Goal: Transaction & Acquisition: Obtain resource

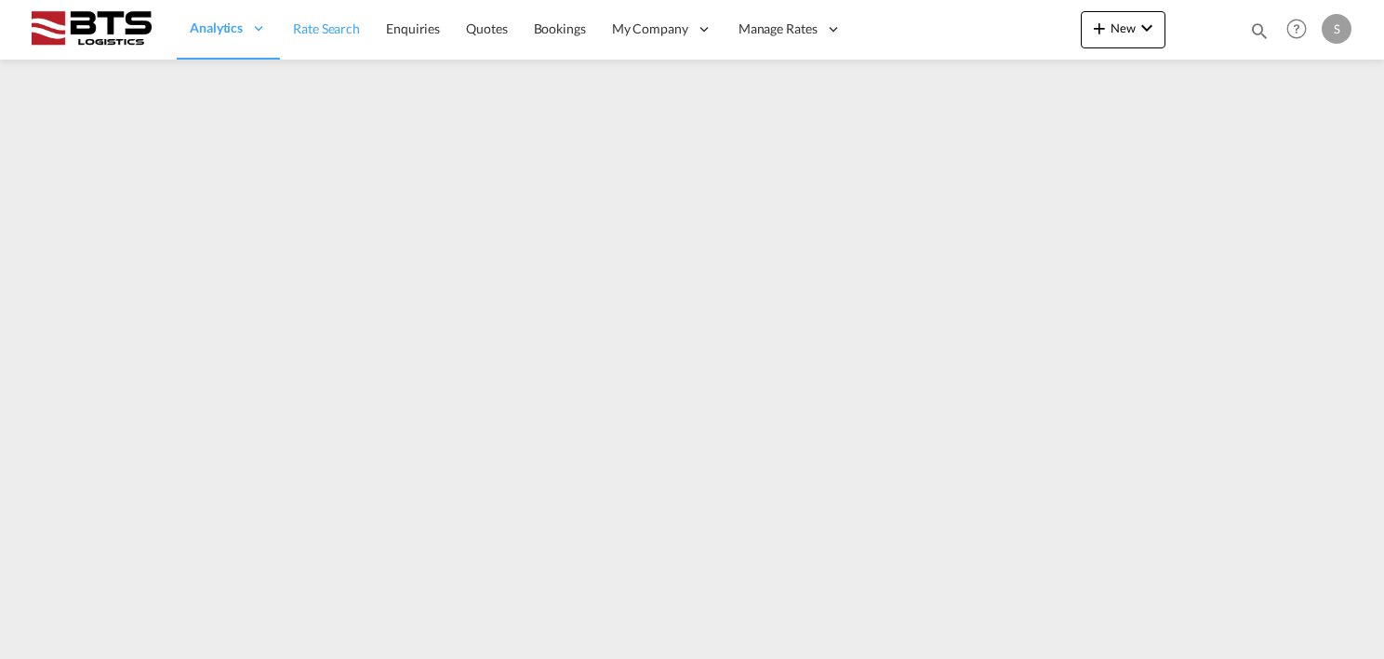
click at [339, 30] on span "Rate Search" at bounding box center [326, 28] width 67 height 16
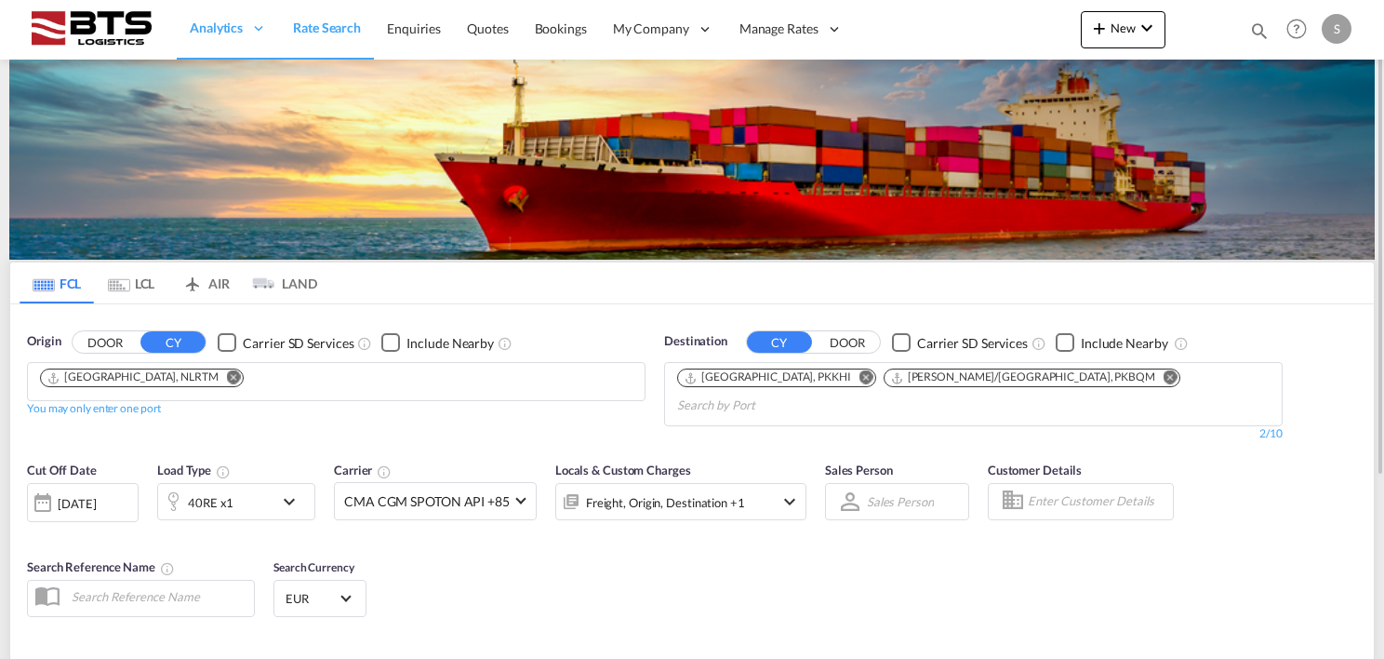
click at [1164, 371] on md-icon "Remove" at bounding box center [1171, 377] width 14 height 14
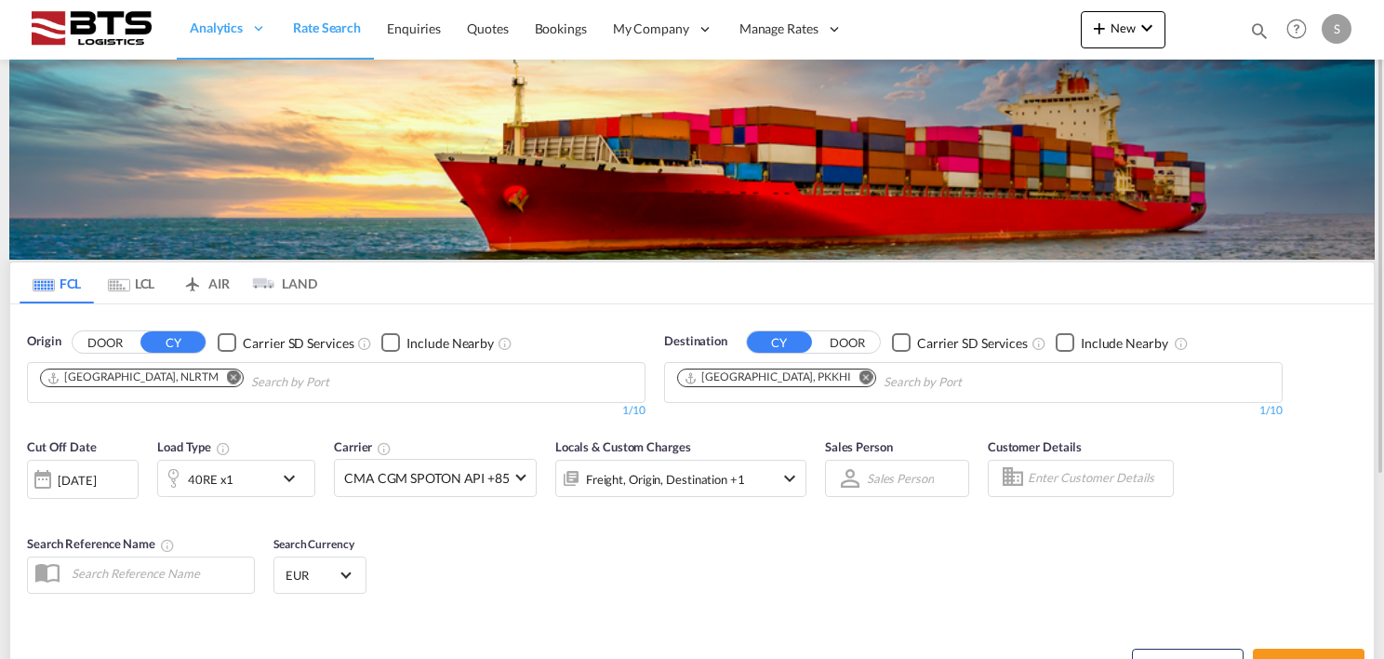
click at [859, 379] on md-icon "Remove" at bounding box center [866, 377] width 14 height 14
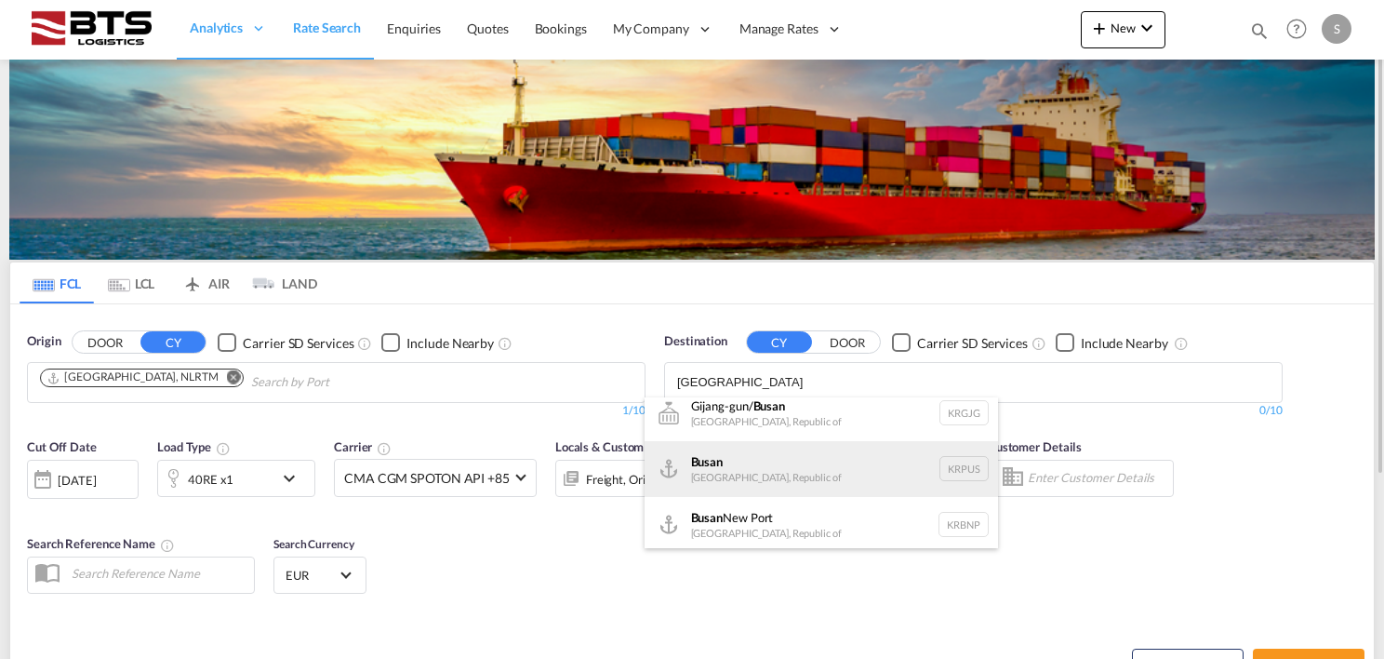
scroll to position [16, 0]
type input "[GEOGRAPHIC_DATA]"
click at [789, 472] on div "Busan Korea, Republic of KRPUS" at bounding box center [821, 465] width 353 height 56
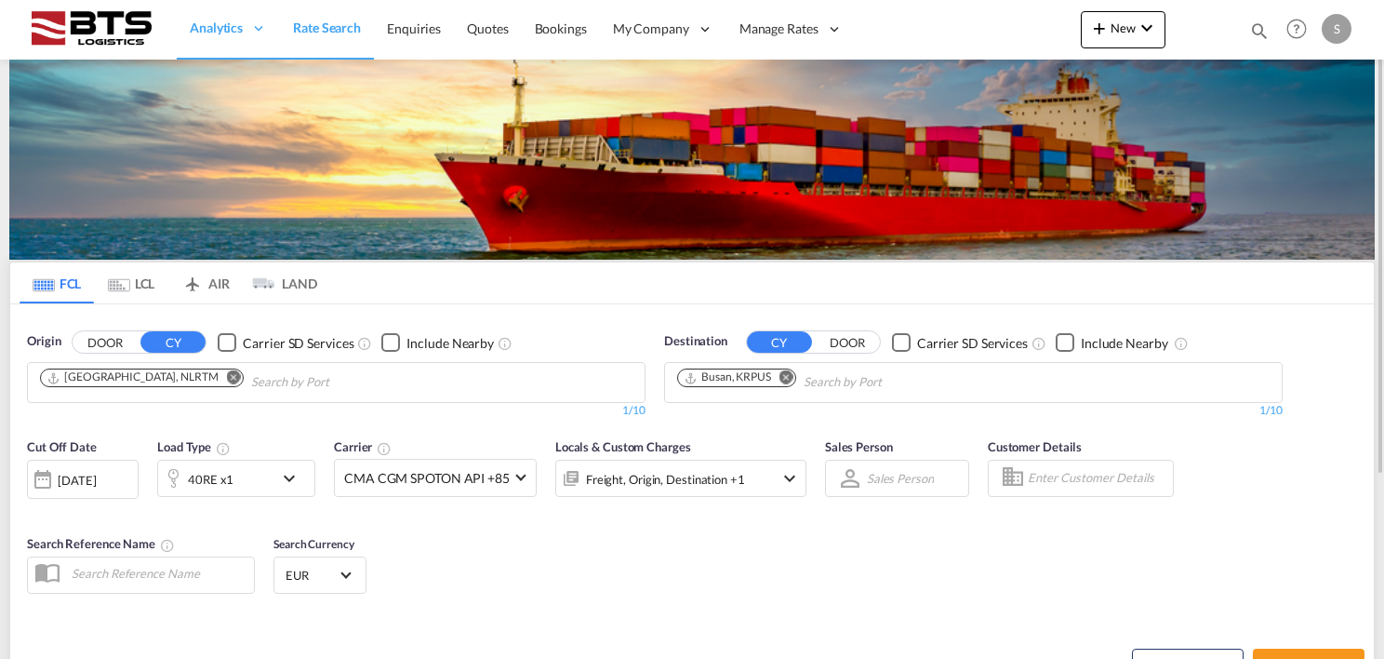
scroll to position [0, 0]
click at [250, 478] on div "40RE x1" at bounding box center [215, 477] width 115 height 37
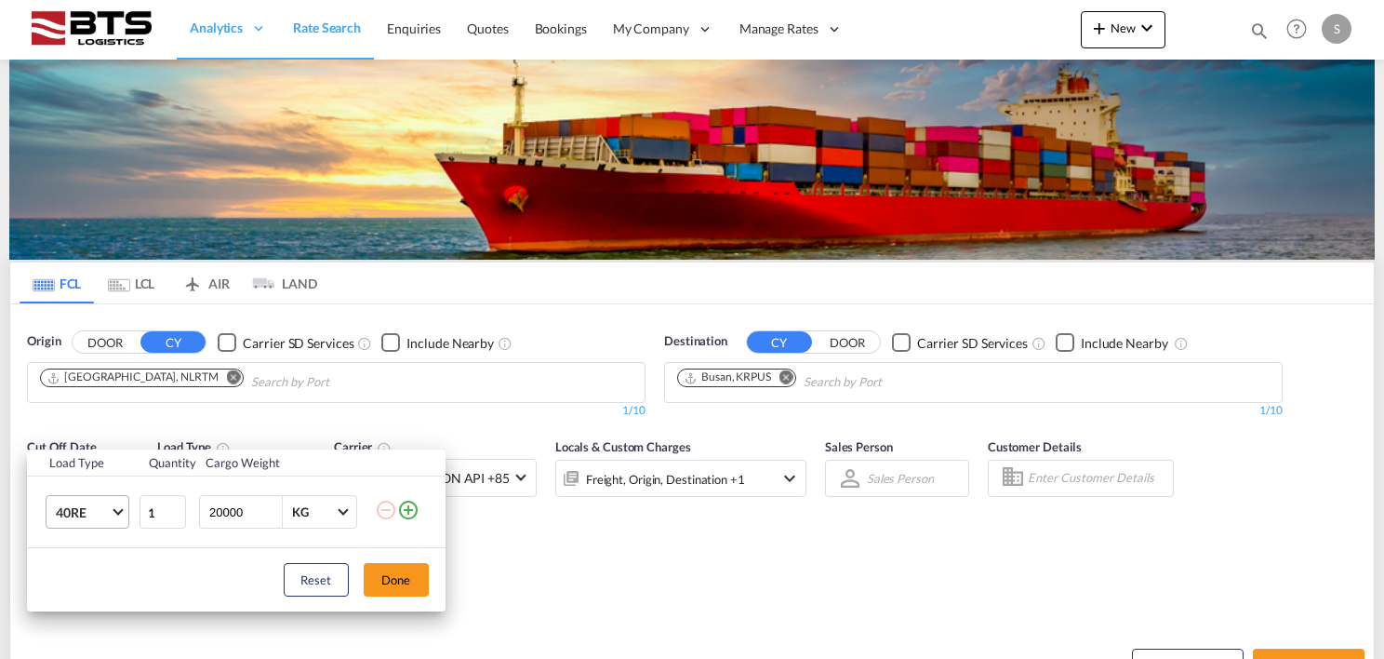
click at [58, 519] on span "40RE" at bounding box center [83, 512] width 54 height 19
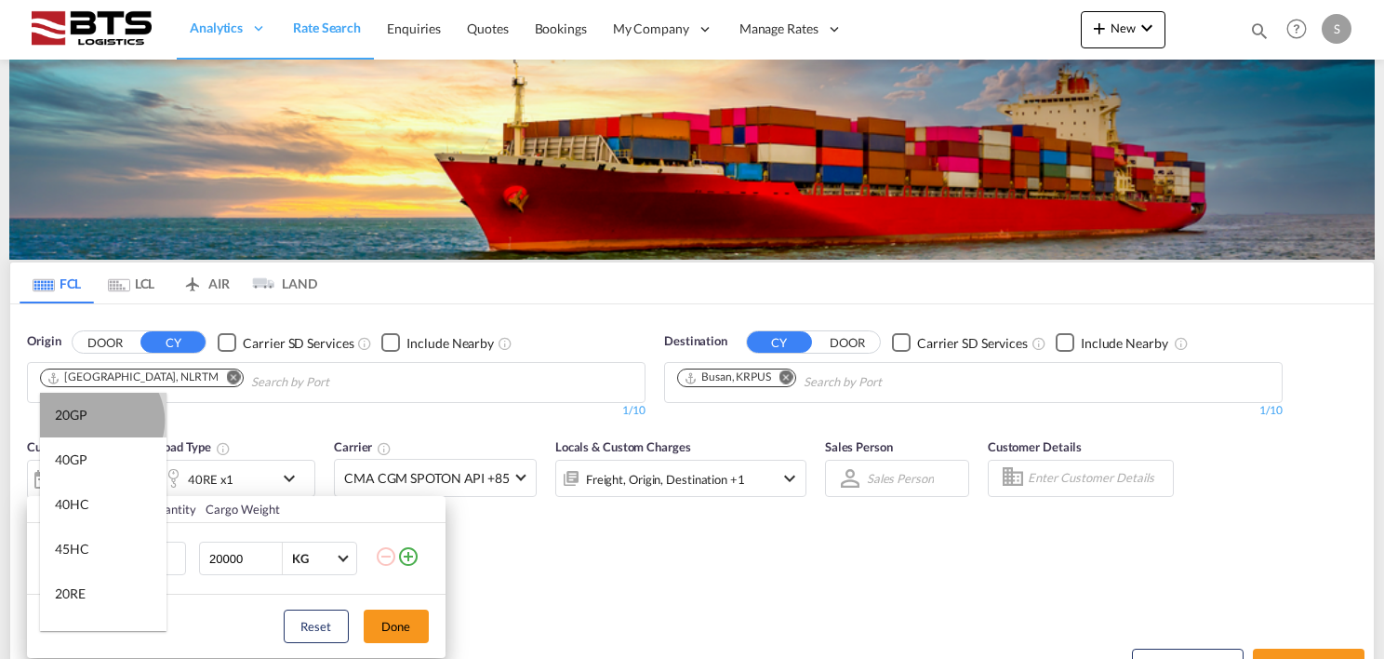
click at [100, 420] on md-option "20GP" at bounding box center [103, 415] width 126 height 45
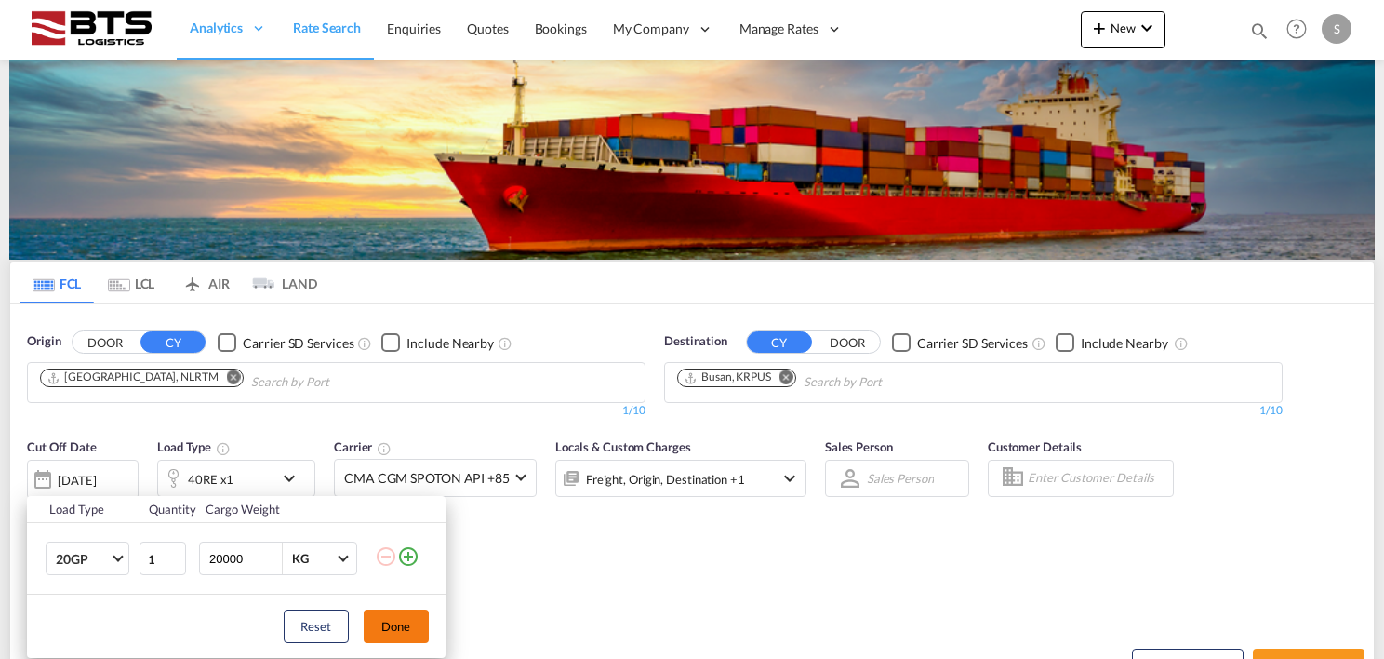
click at [398, 625] on button "Done" at bounding box center [396, 625] width 65 height 33
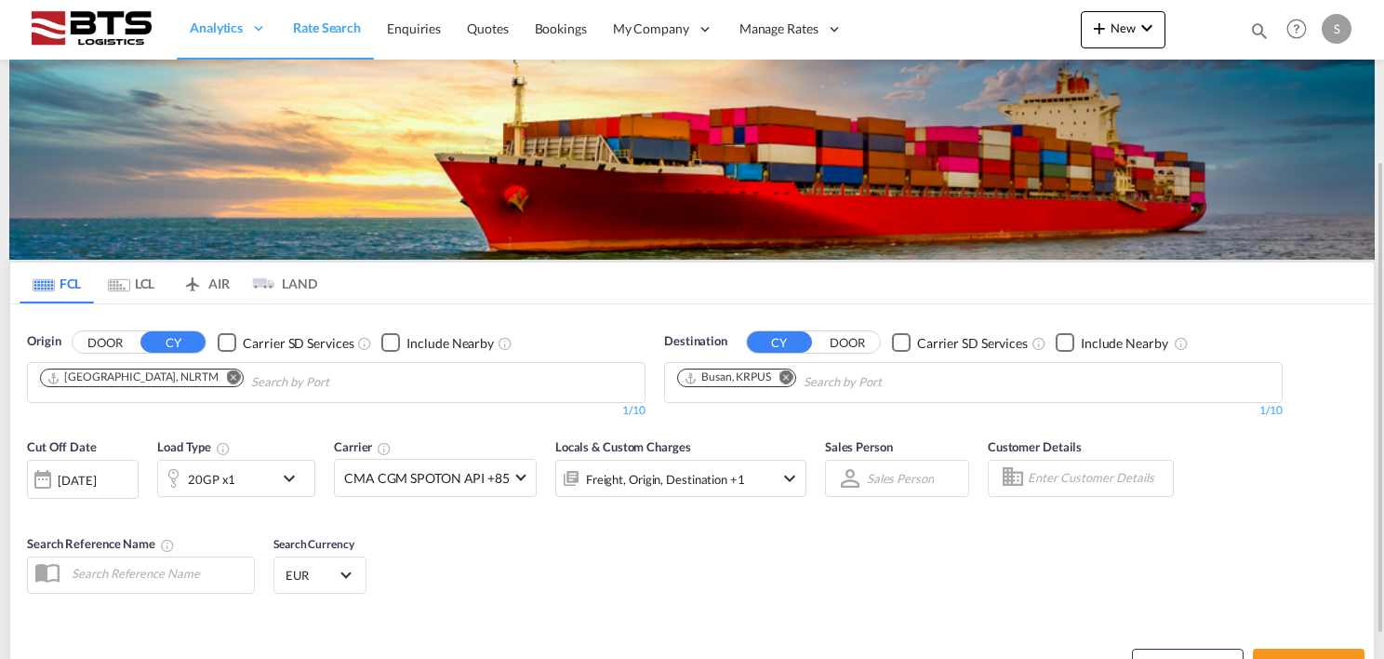
scroll to position [93, 0]
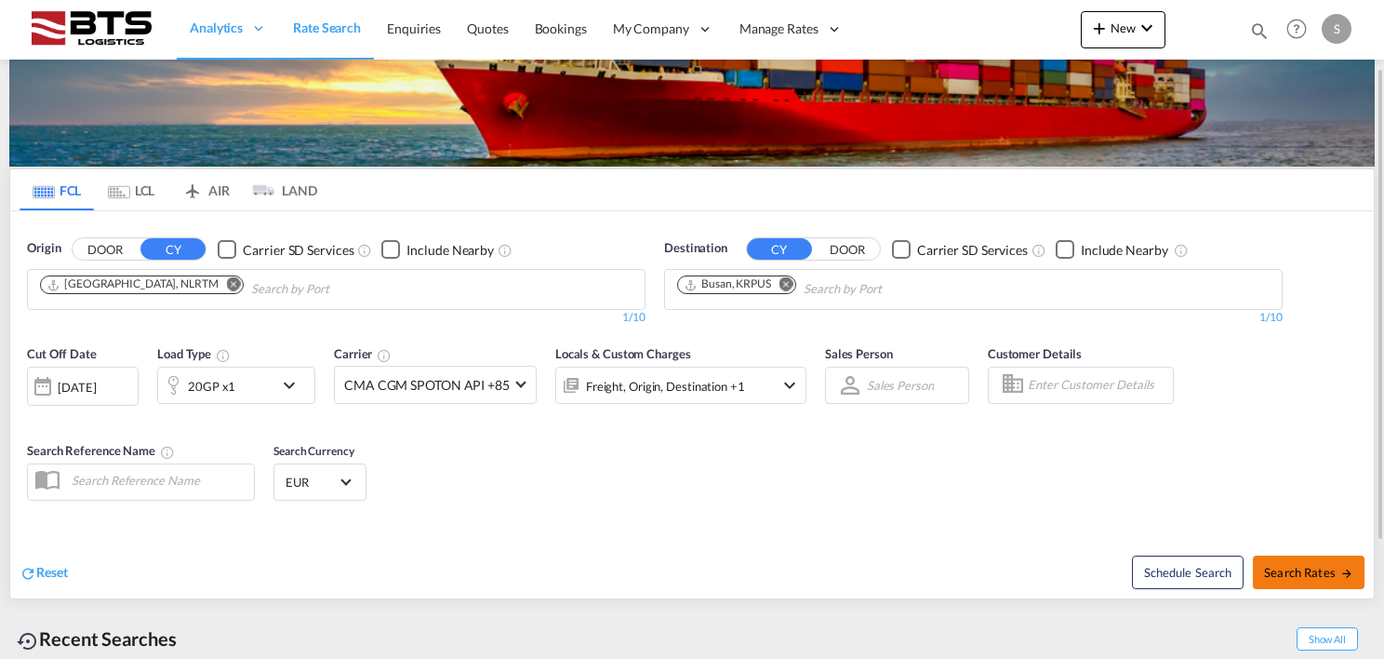
click at [1310, 570] on span "Search Rates" at bounding box center [1308, 572] width 89 height 15
type input "NLRTM to KRPUS / [DATE]"
